Goal: Information Seeking & Learning: Learn about a topic

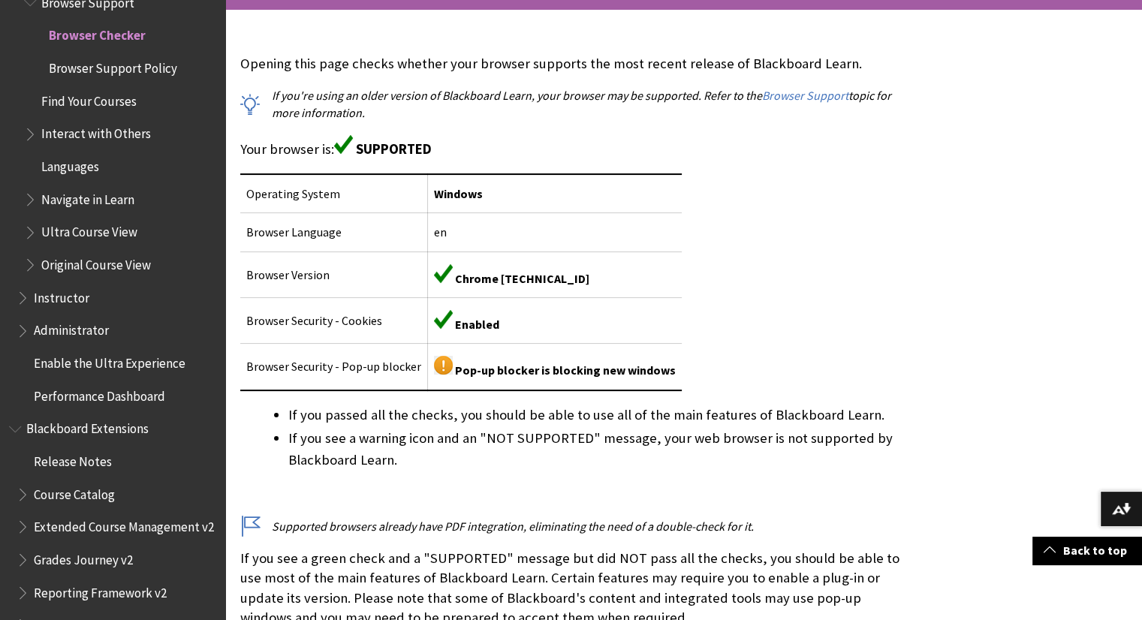
scroll to position [306, 0]
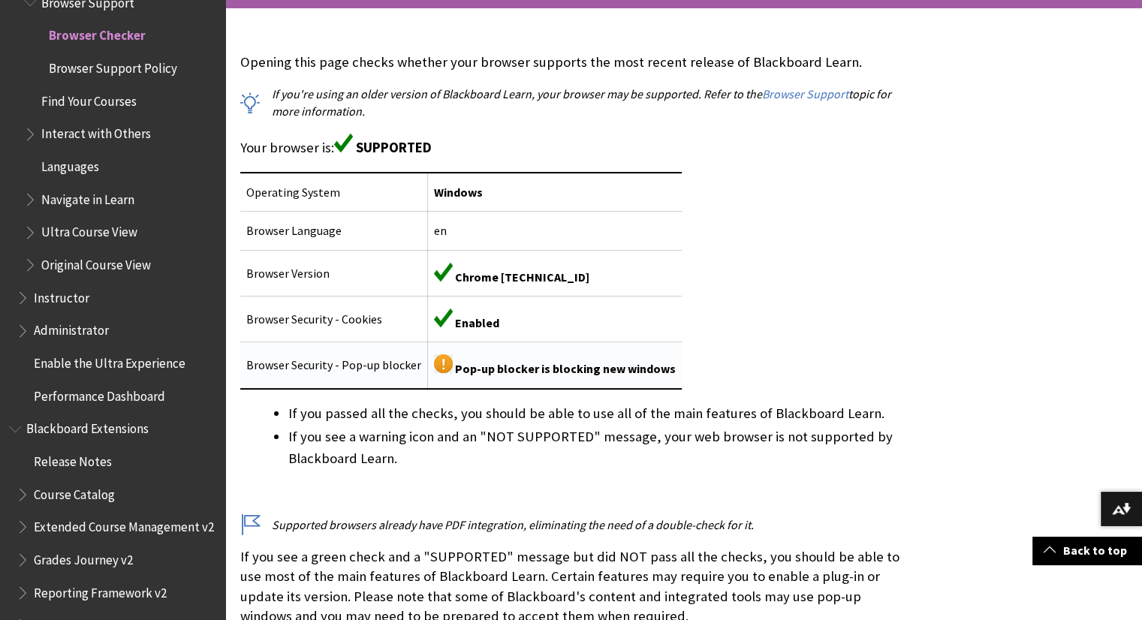
click at [440, 370] on img at bounding box center [443, 364] width 19 height 19
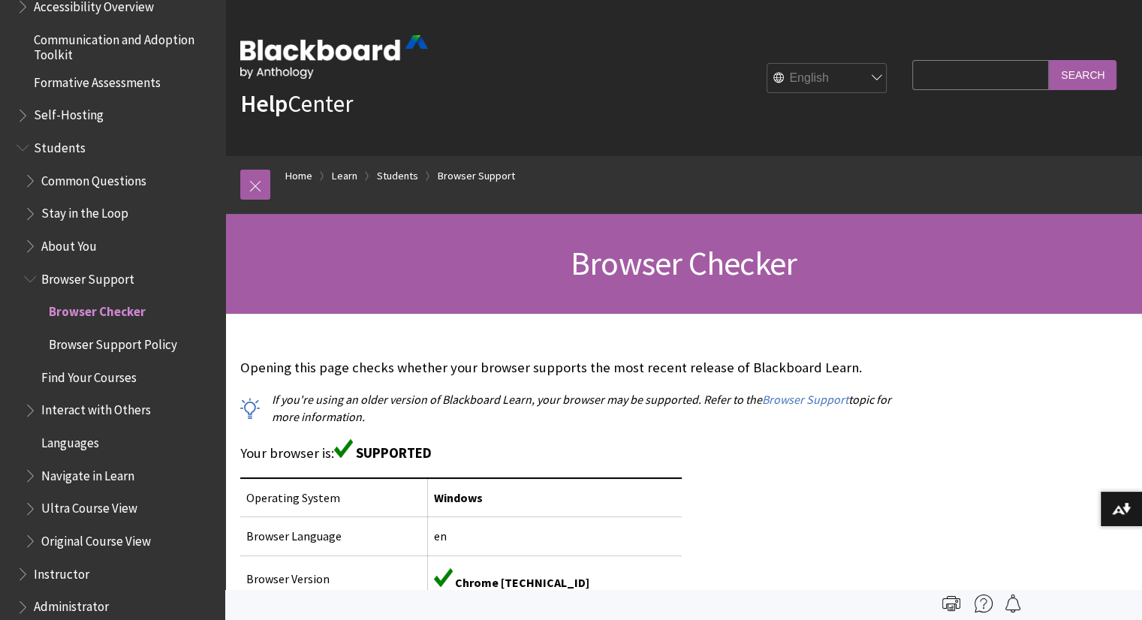
scroll to position [1302, 0]
